Goal: Navigation & Orientation: Find specific page/section

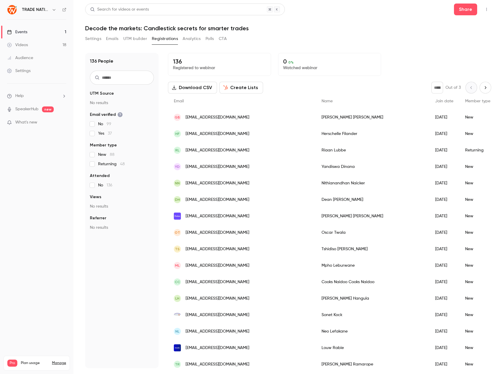
click at [87, 39] on button "Settings" at bounding box center [93, 38] width 16 height 9
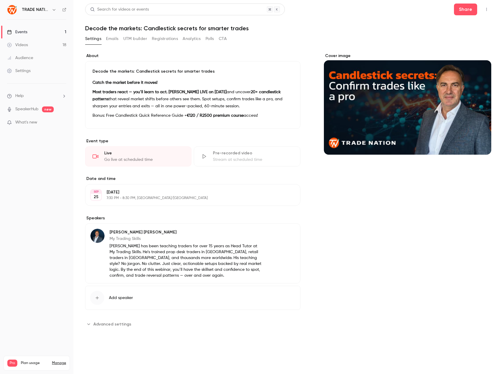
click at [107, 323] on span "Advanced settings" at bounding box center [112, 324] width 38 height 6
click at [155, 163] on div "Live Go live at scheduled time" at bounding box center [138, 156] width 106 height 20
click at [114, 41] on button "Emails" at bounding box center [112, 38] width 12 height 9
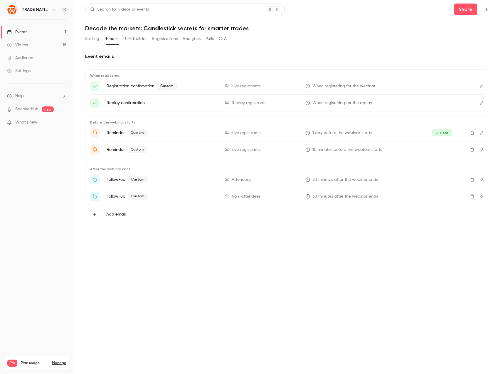
click at [132, 39] on button "UTM builder" at bounding box center [135, 38] width 24 height 9
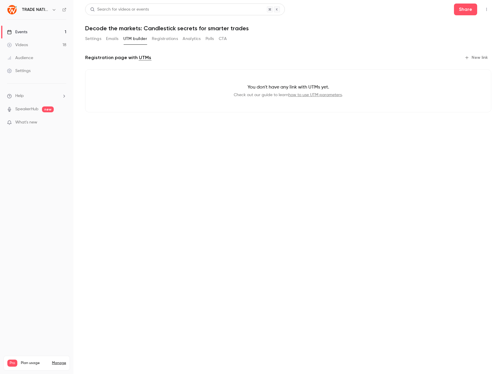
click at [186, 39] on button "Analytics" at bounding box center [192, 38] width 18 height 9
click at [166, 39] on button "Registrations" at bounding box center [165, 38] width 26 height 9
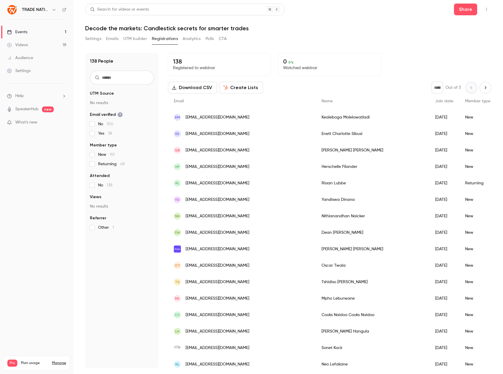
click at [95, 40] on button "Settings" at bounding box center [93, 38] width 16 height 9
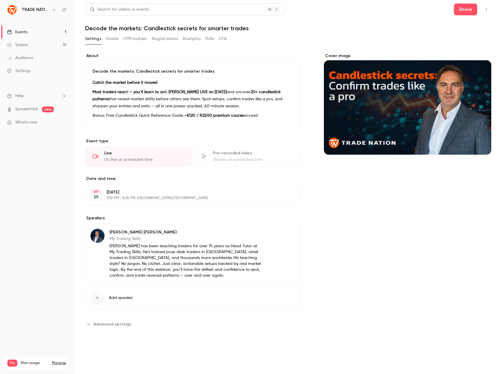
click at [485, 9] on icon "button" at bounding box center [486, 9] width 5 height 4
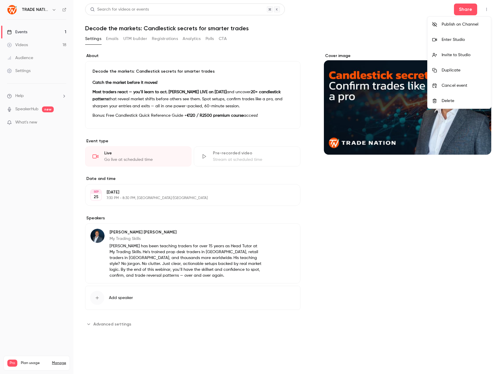
click at [467, 37] on div "Enter Studio" at bounding box center [464, 40] width 45 height 6
